Goal: Information Seeking & Learning: Check status

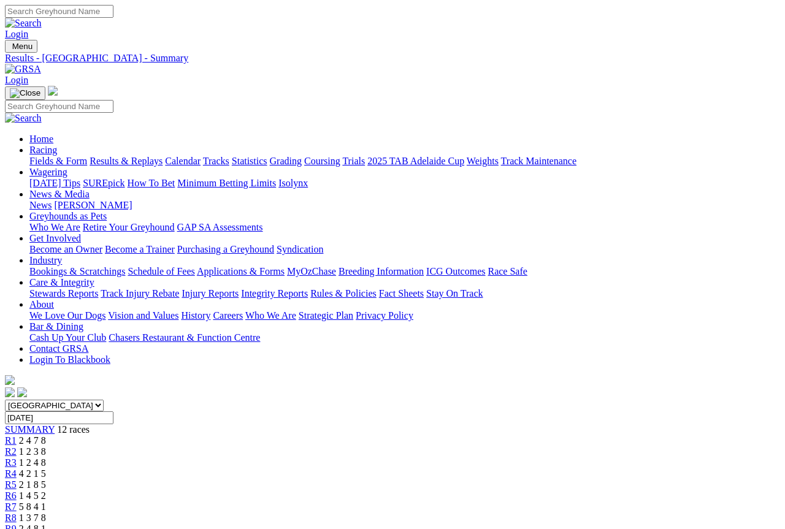
scroll to position [1, 0]
click at [55, 423] on span "SUMMARY" at bounding box center [30, 428] width 50 height 10
click at [46, 434] on span "2 4 7 8" at bounding box center [32, 439] width 27 height 10
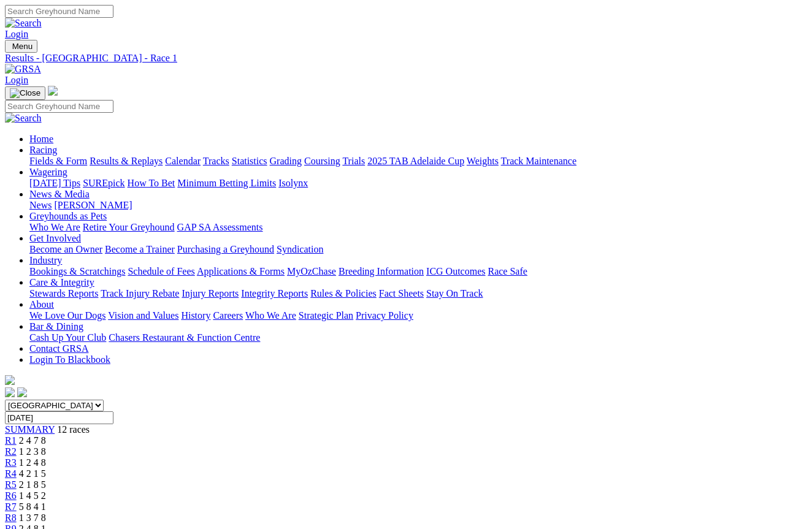
click at [40, 156] on link "Fields & Form" at bounding box center [58, 161] width 58 height 10
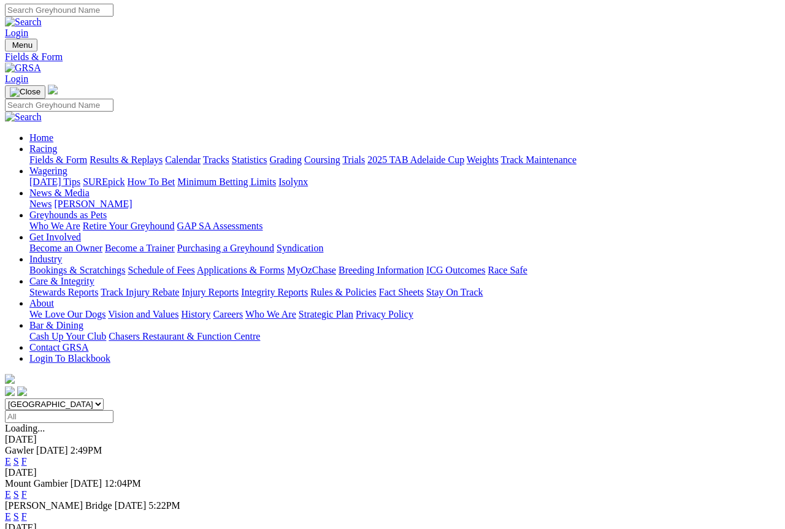
scroll to position [1, 0]
click at [27, 488] on link "F" at bounding box center [24, 517] width 6 height 10
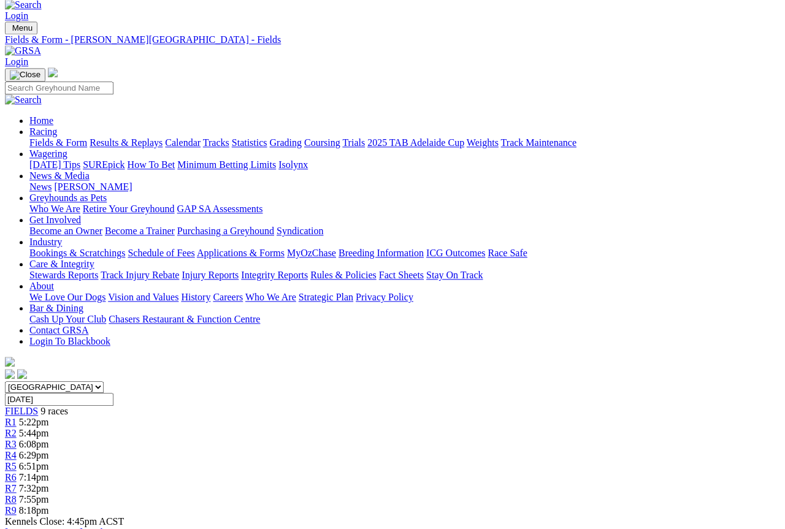
scroll to position [6, 0]
